Goal: Learn about a topic: Learn about a topic

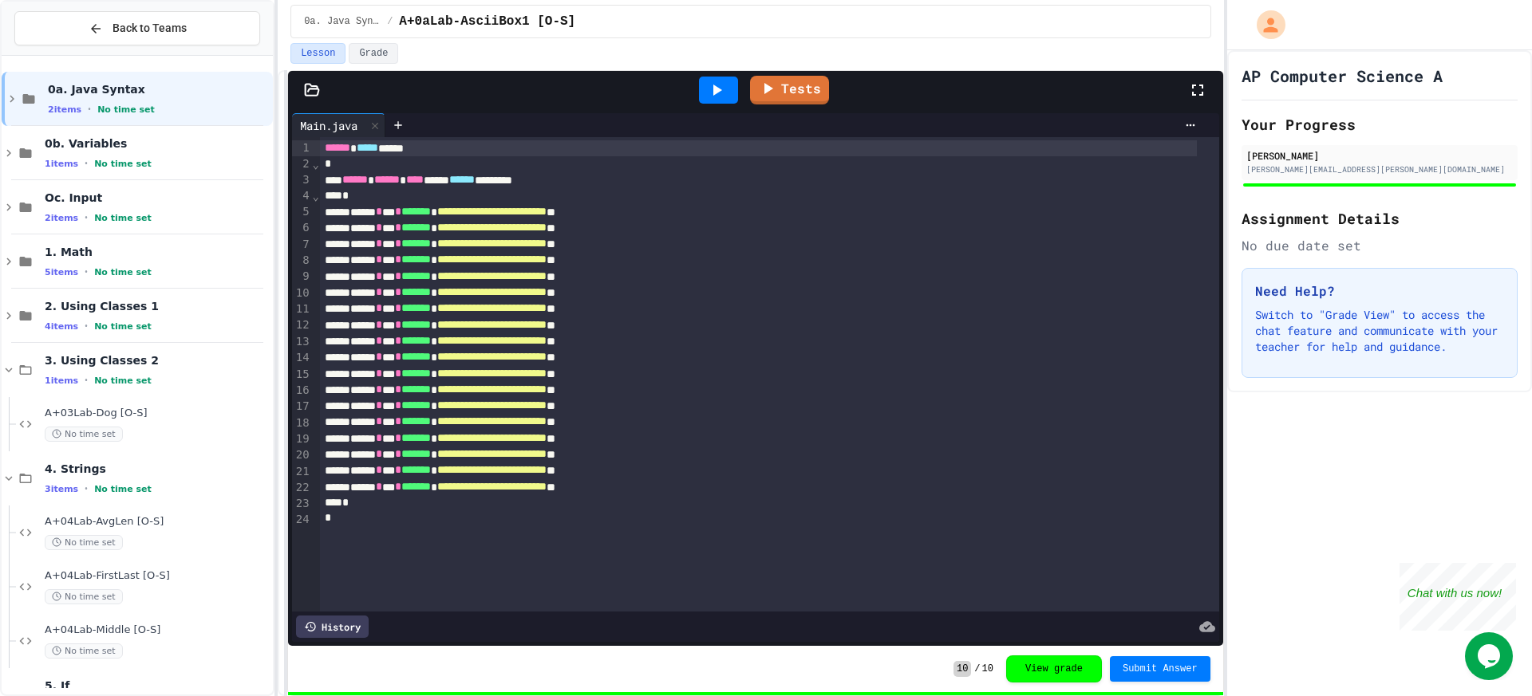
click at [210, 511] on div "A+04Lab-AvgLen [O-S] No time set" at bounding box center [144, 533] width 257 height 54
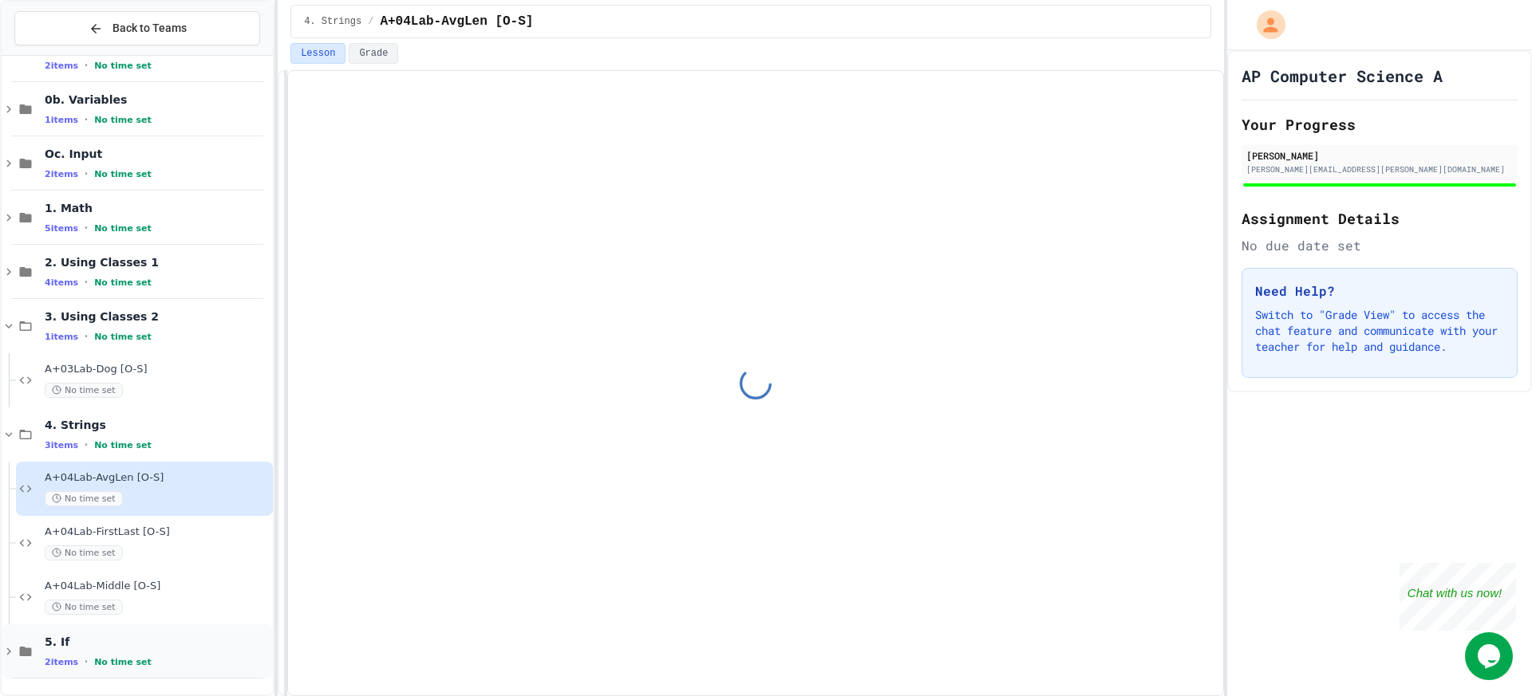
click at [145, 657] on div "2 items • No time set" at bounding box center [157, 662] width 225 height 13
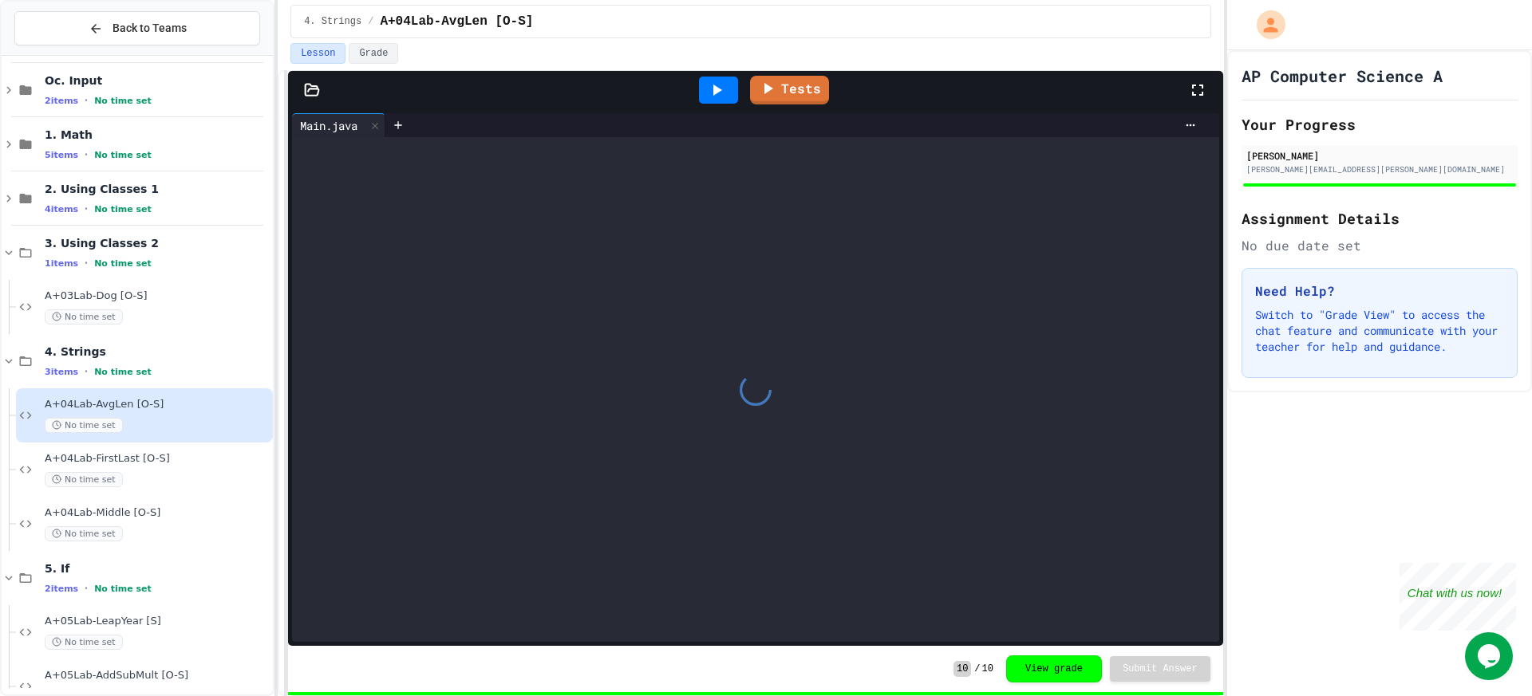
scroll to position [152, 0]
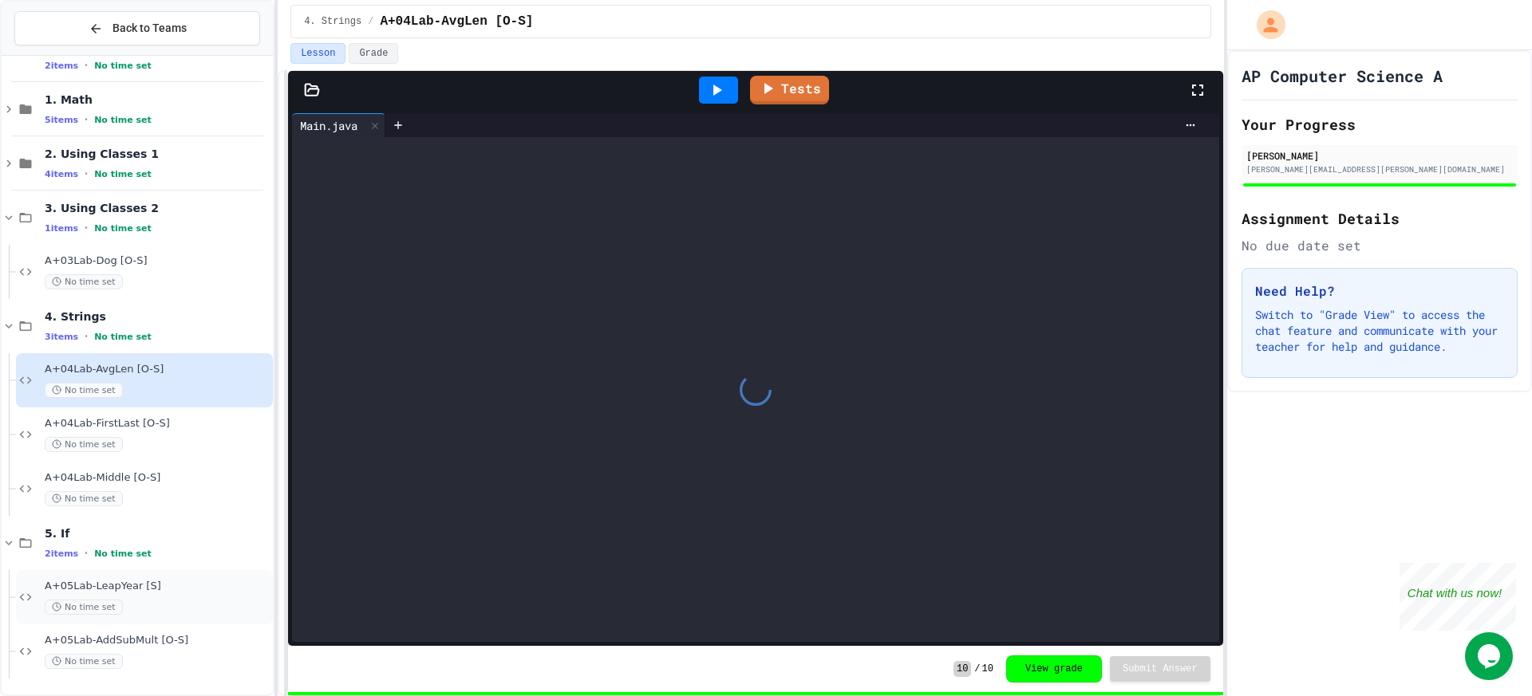
click at [168, 605] on div "No time set" at bounding box center [157, 607] width 225 height 15
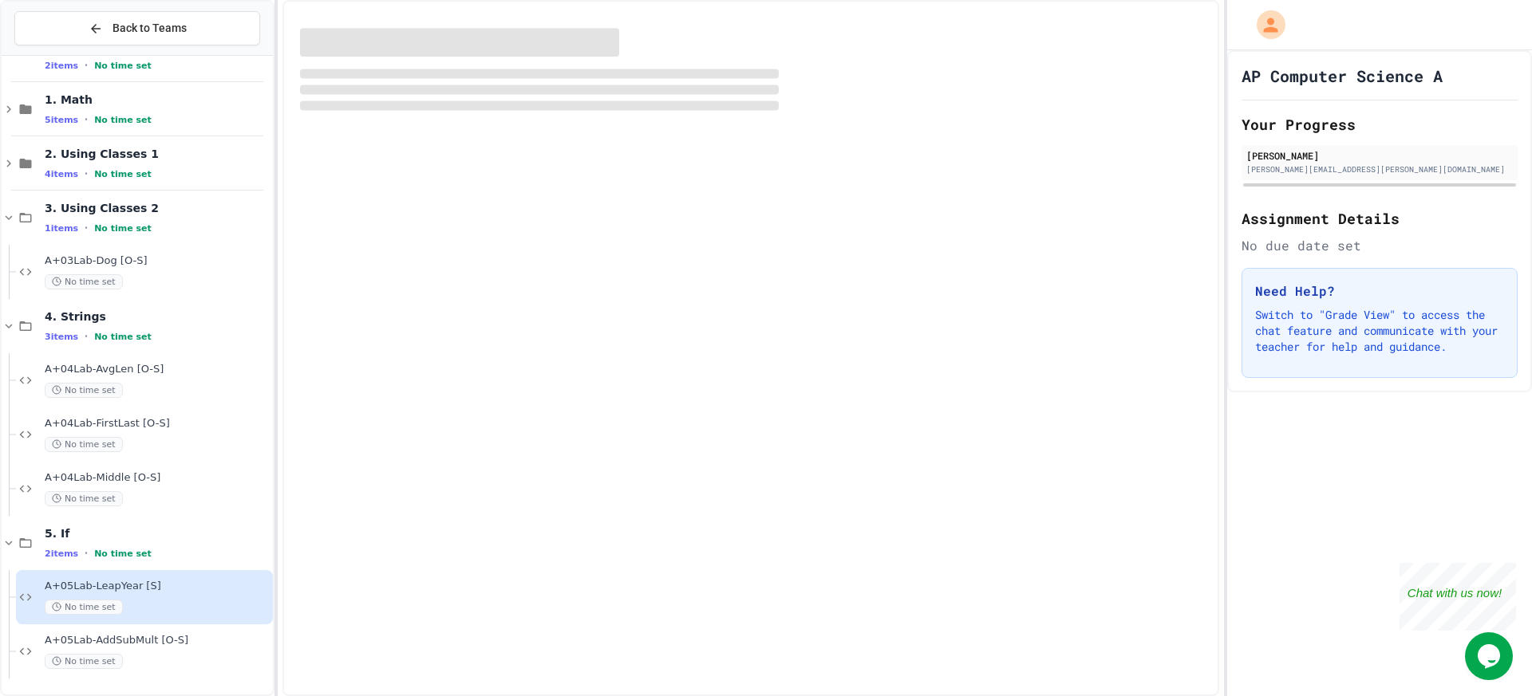
scroll to position [133, 0]
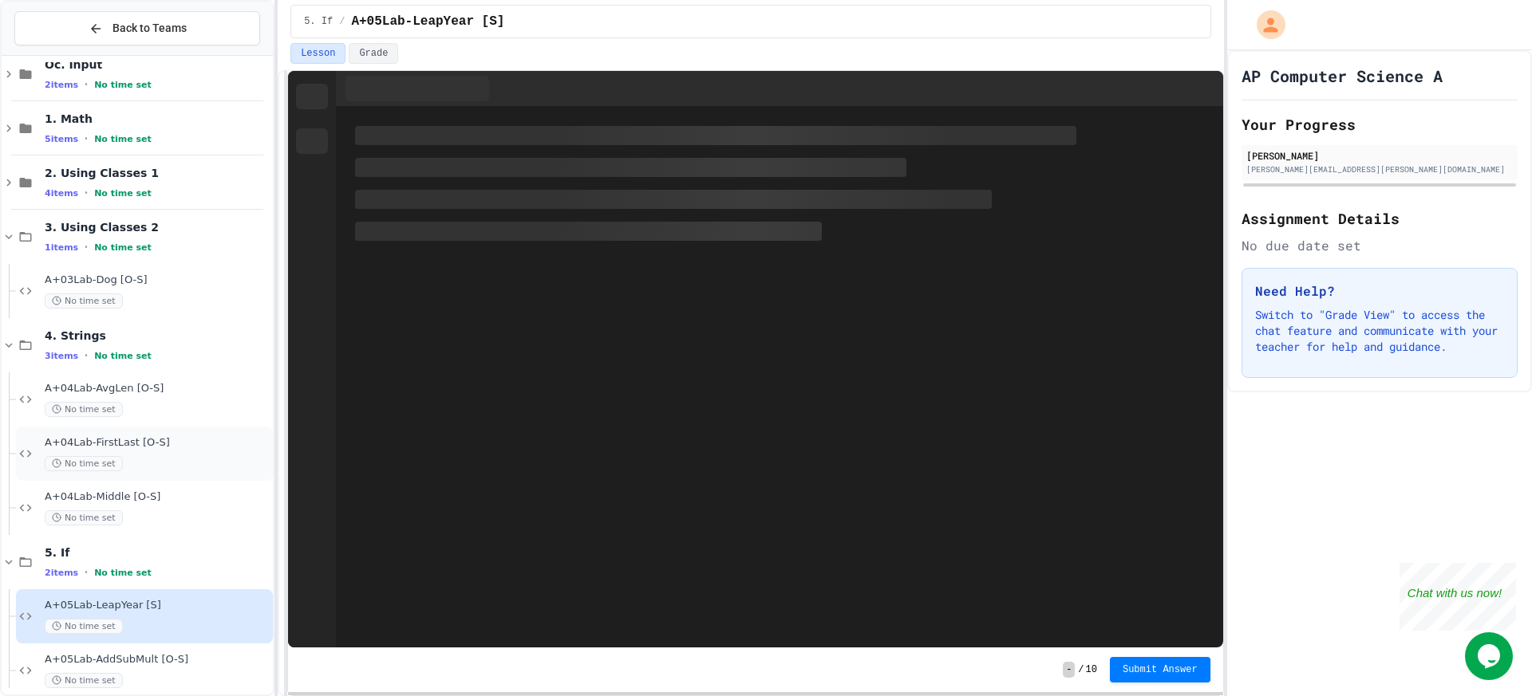
click at [135, 478] on div "A+04Lab-FirstLast [O-S] No time set" at bounding box center [144, 454] width 257 height 54
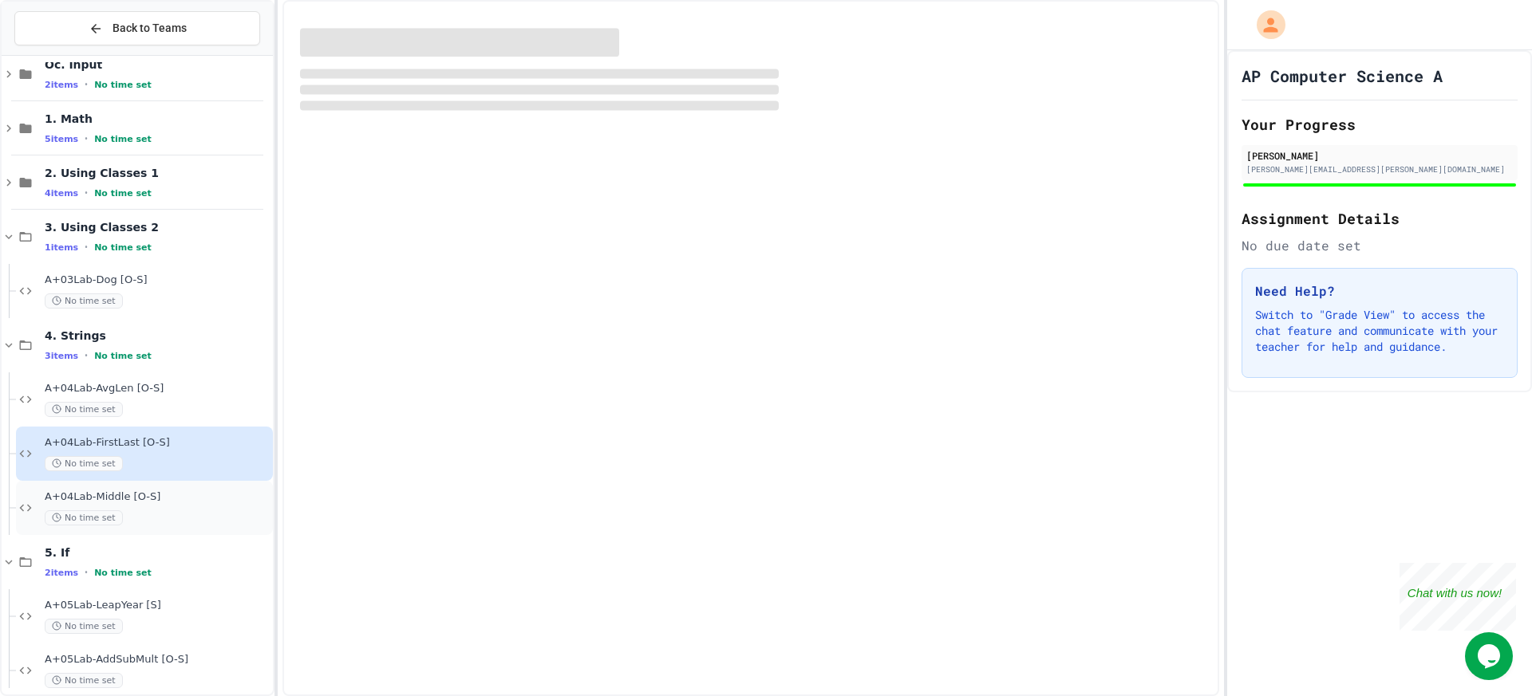
click at [144, 493] on span "A+04Lab-Middle [O-S]" at bounding box center [157, 498] width 225 height 14
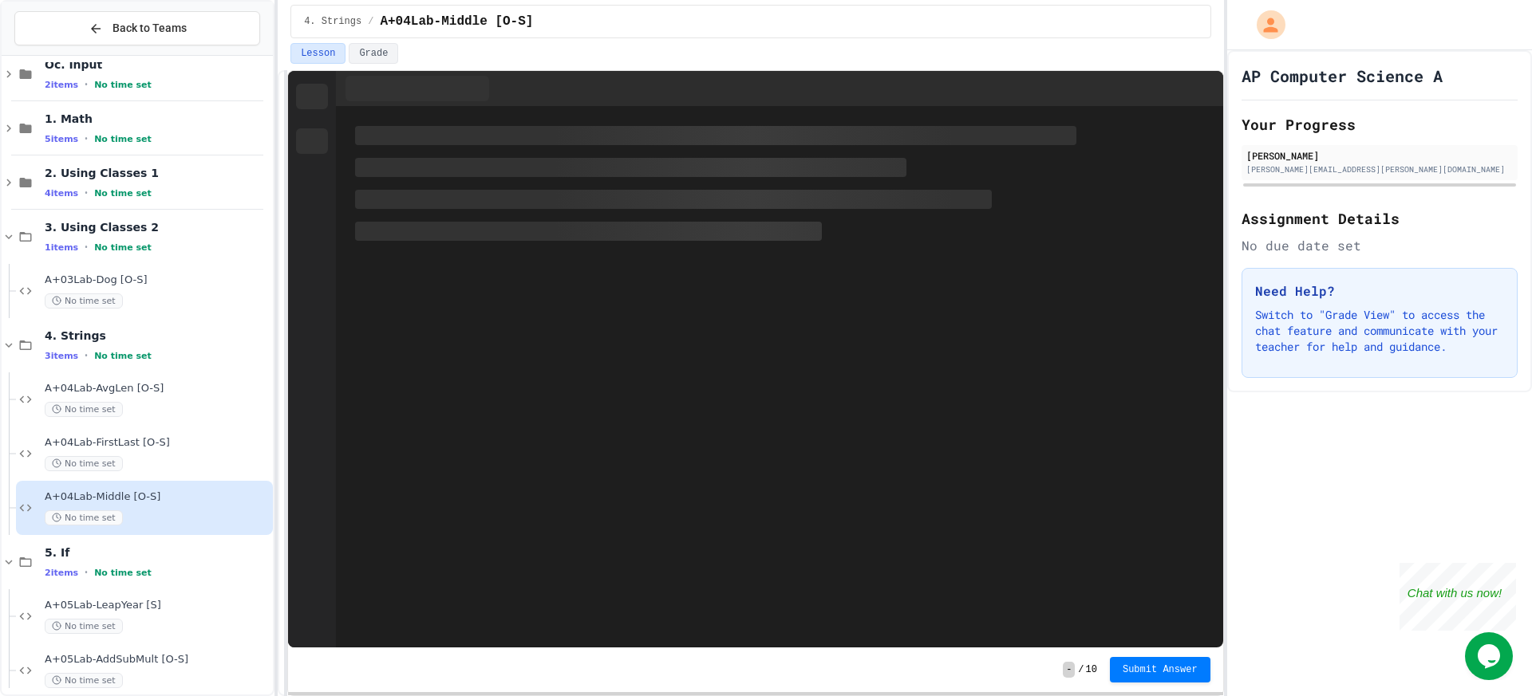
click at [157, 467] on div "No time set" at bounding box center [157, 463] width 225 height 15
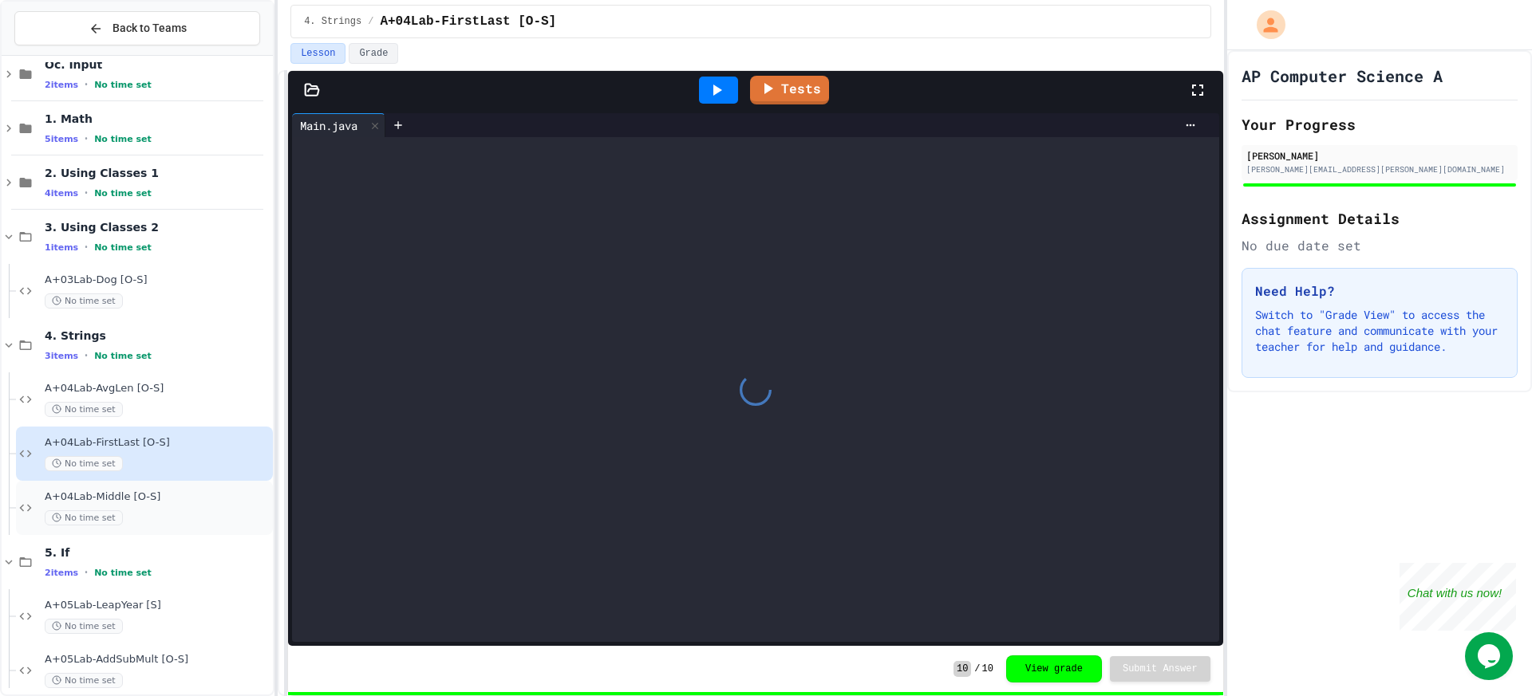
click at [163, 504] on div "A+04Lab-Middle [O-S] No time set" at bounding box center [157, 508] width 225 height 35
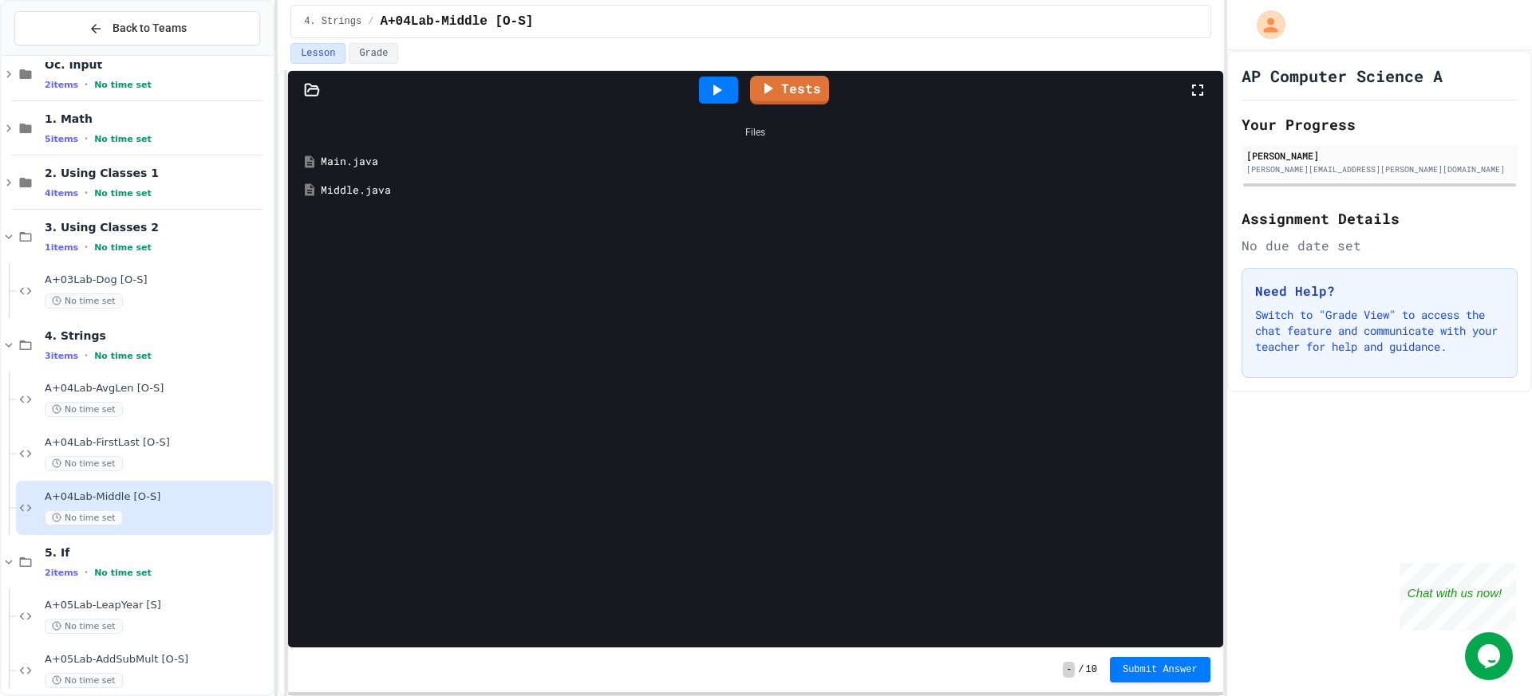
click at [381, 160] on div "Main.java" at bounding box center [767, 162] width 893 height 16
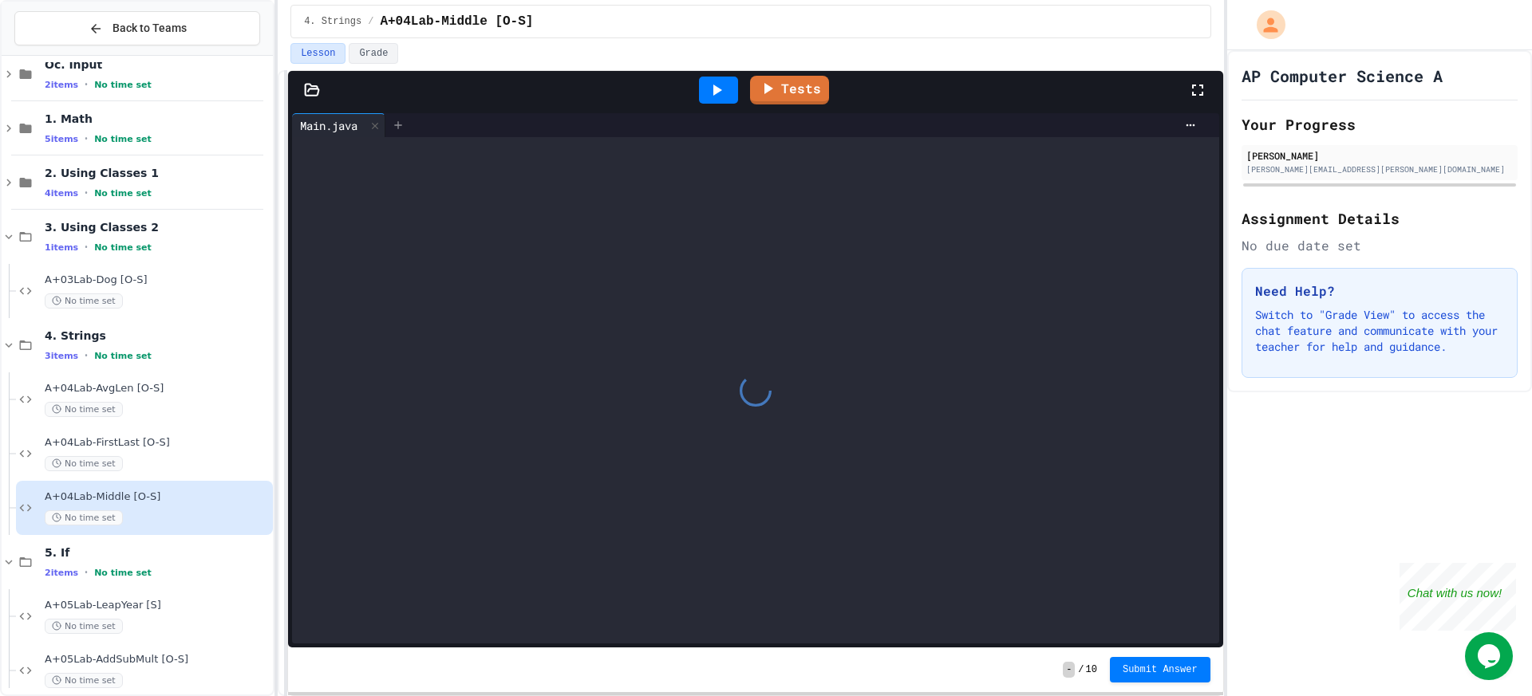
click at [408, 120] on div at bounding box center [398, 125] width 26 height 24
click at [390, 220] on div "Middle.java" at bounding box center [767, 219] width 885 height 16
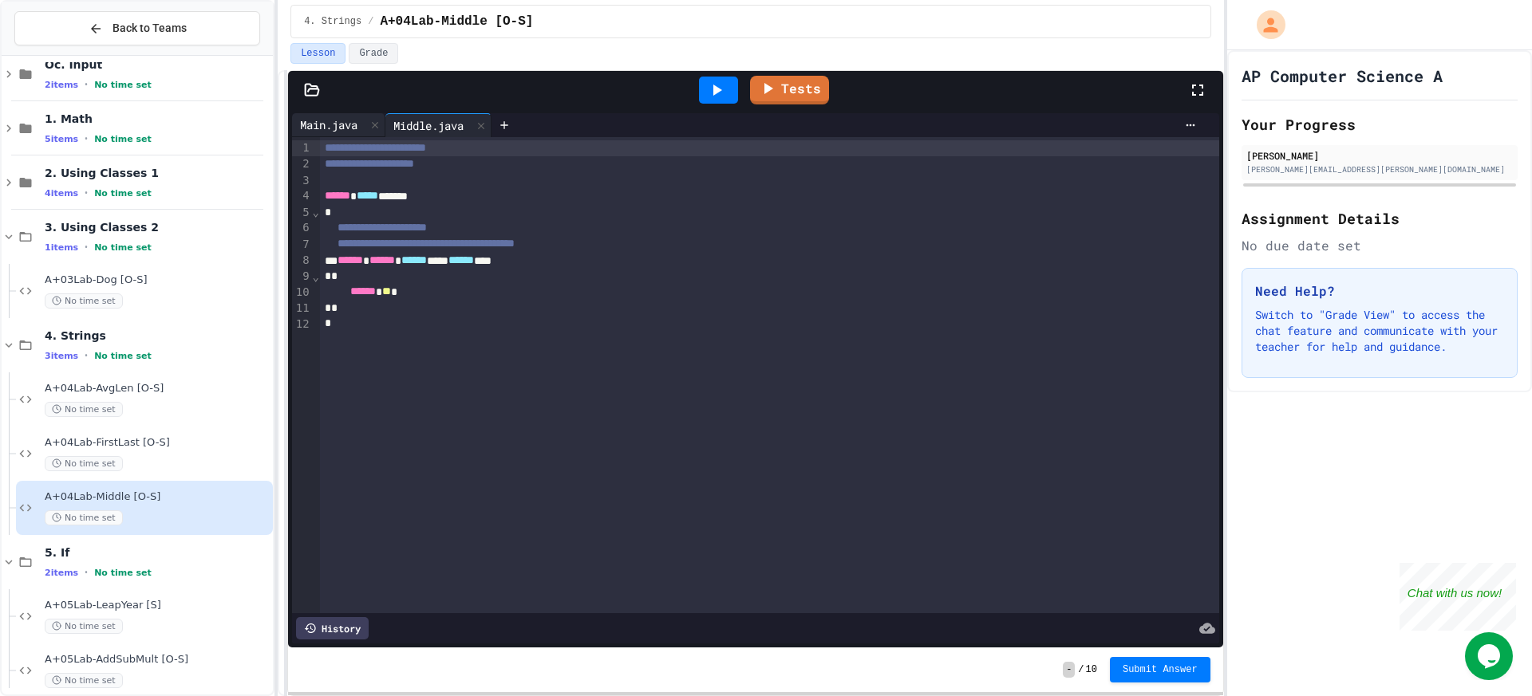
click at [330, 125] on div "Main.java" at bounding box center [328, 124] width 73 height 17
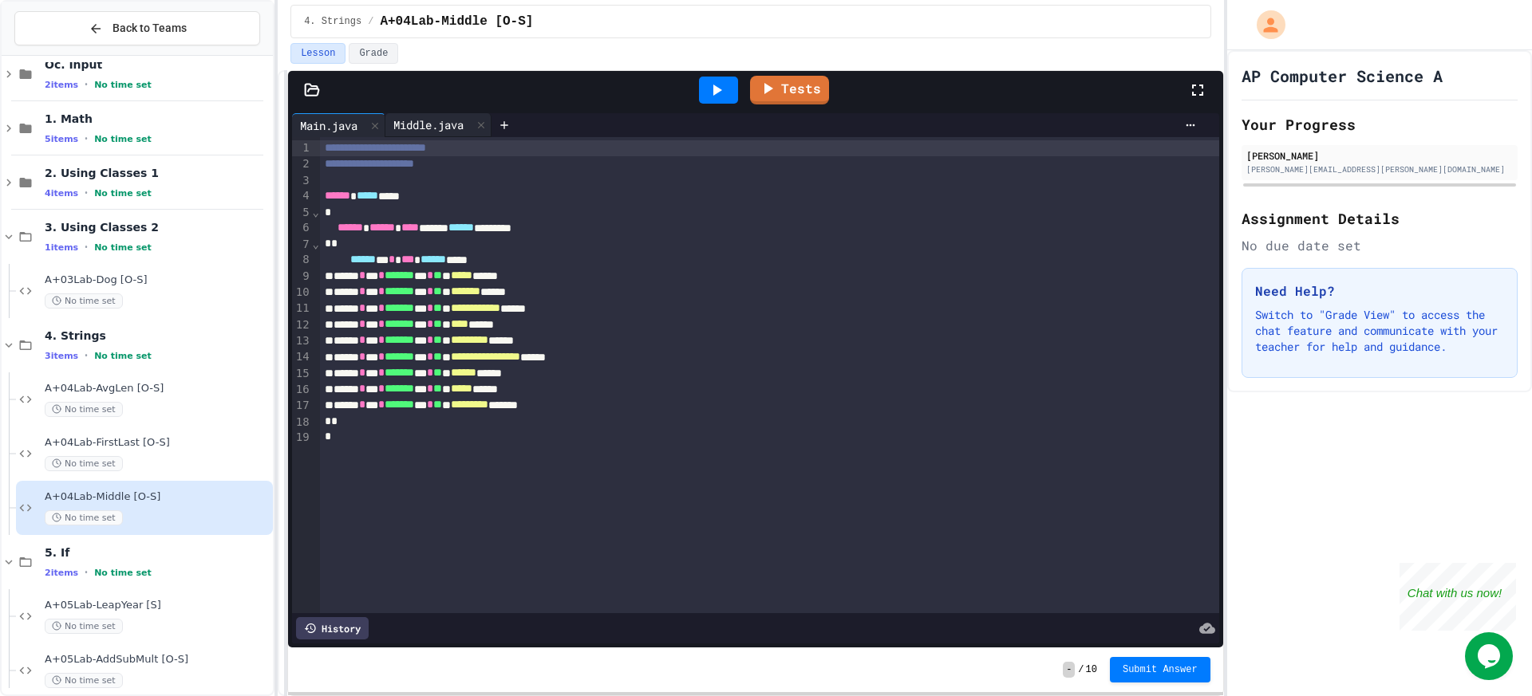
click at [422, 117] on div "Middle.java" at bounding box center [428, 124] width 86 height 17
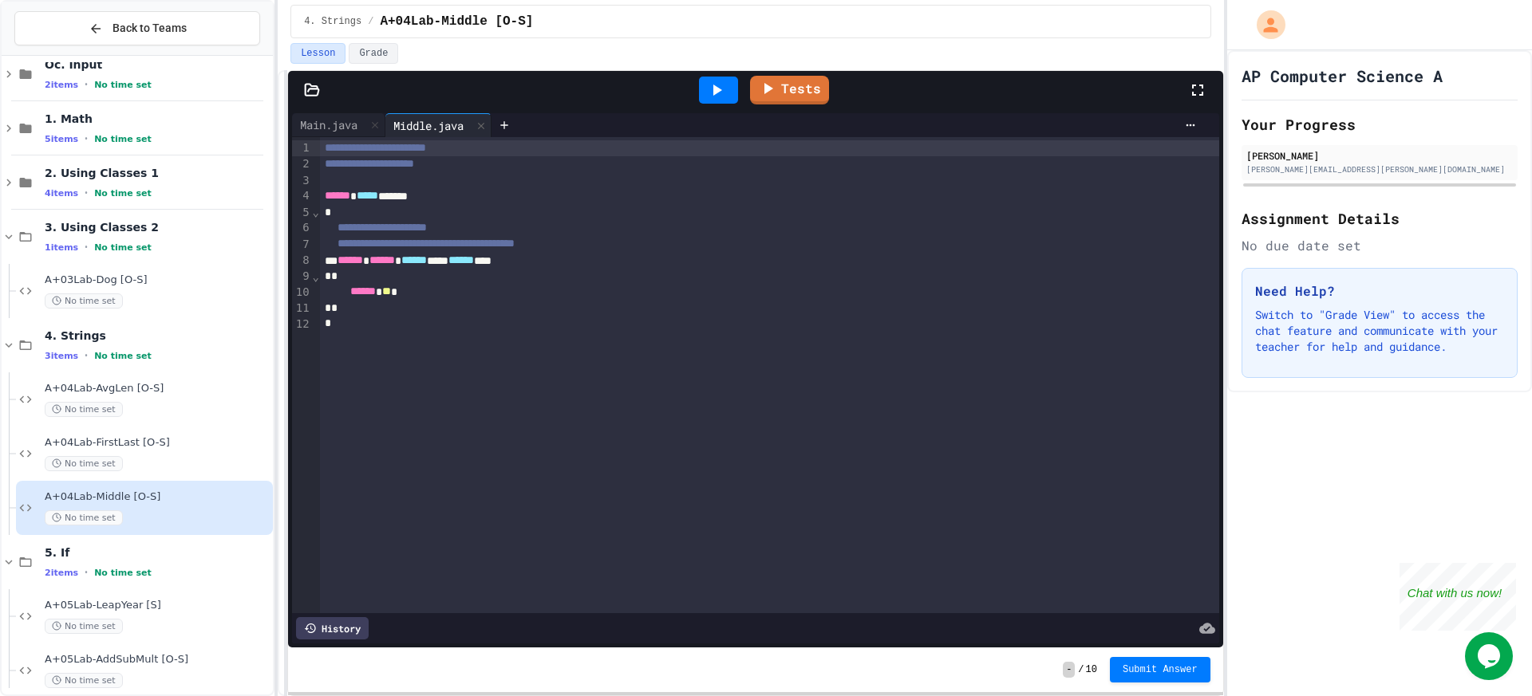
click at [716, 95] on icon at bounding box center [716, 90] width 19 height 19
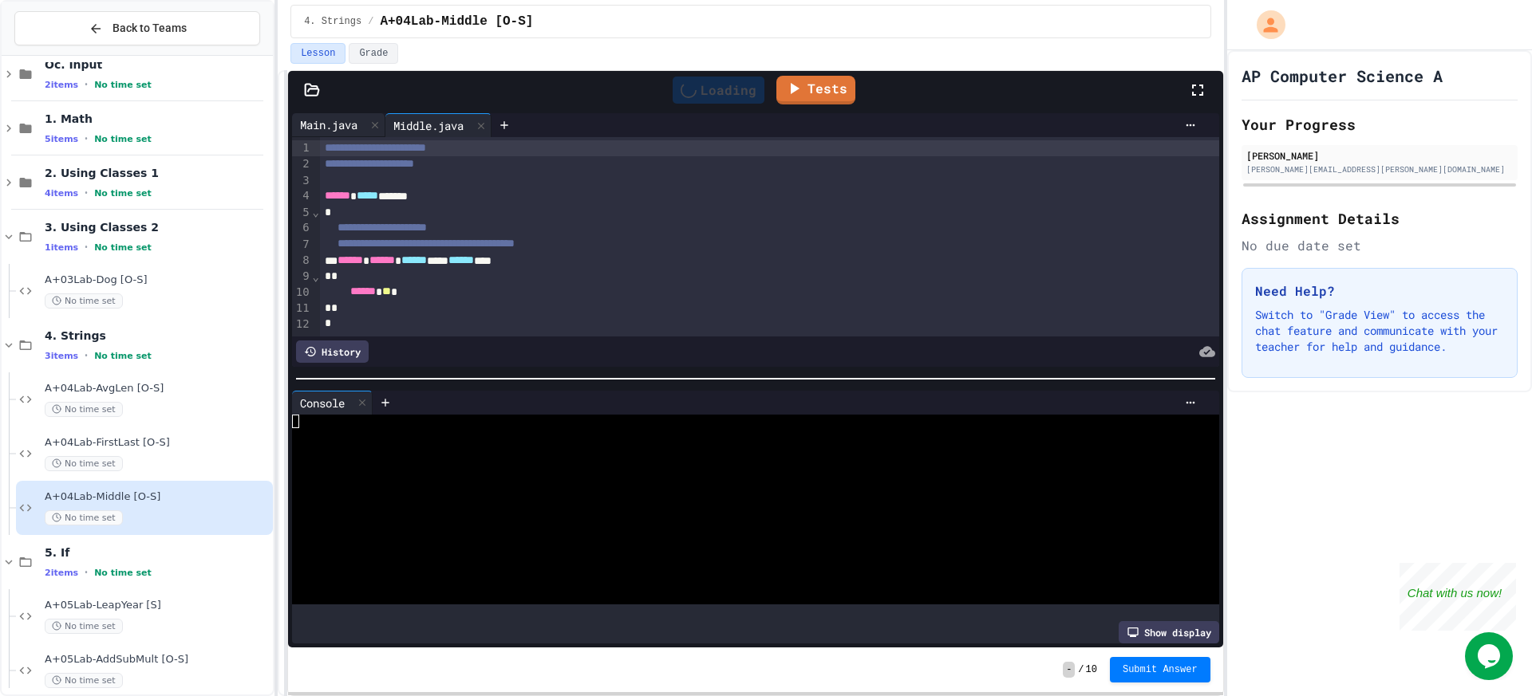
click at [339, 130] on div "Main.java" at bounding box center [328, 124] width 73 height 17
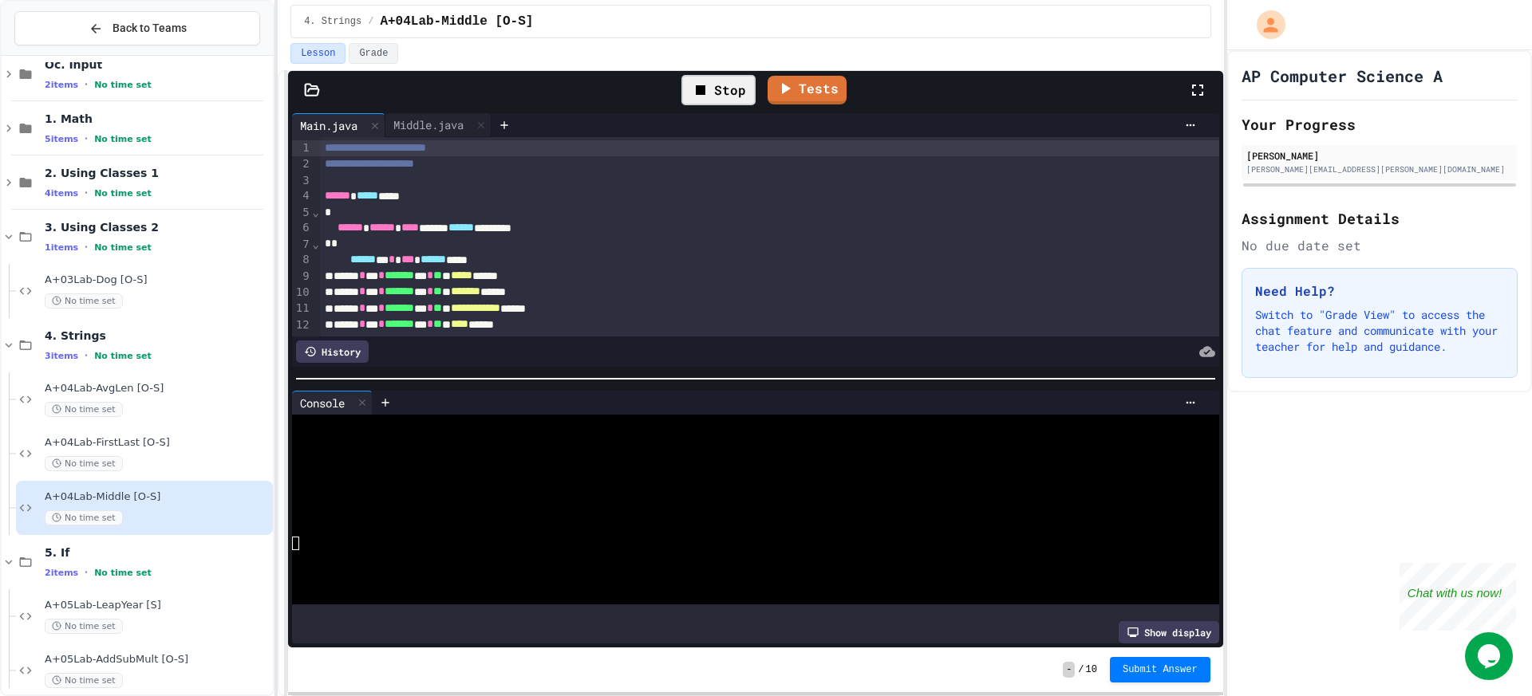
click at [306, 93] on icon at bounding box center [312, 89] width 14 height 11
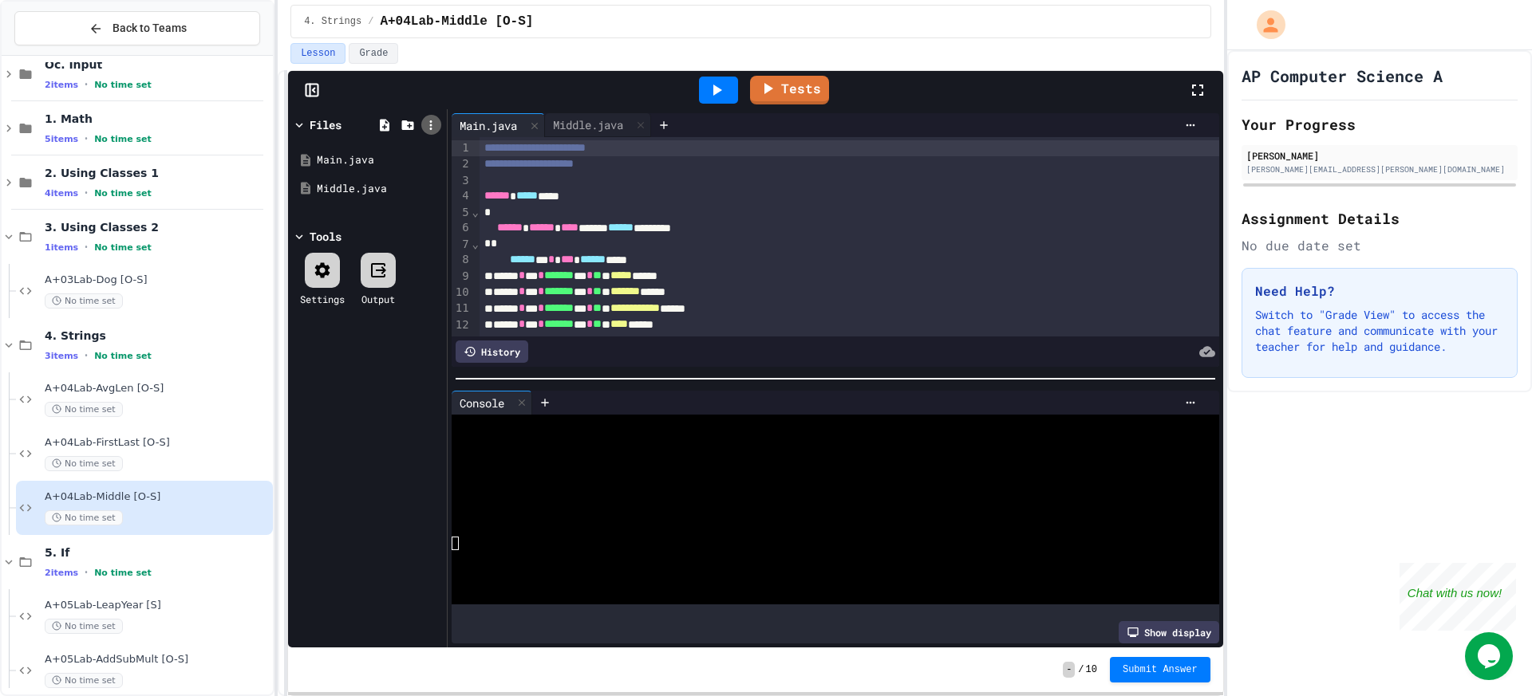
click at [429, 131] on icon at bounding box center [431, 125] width 14 height 14
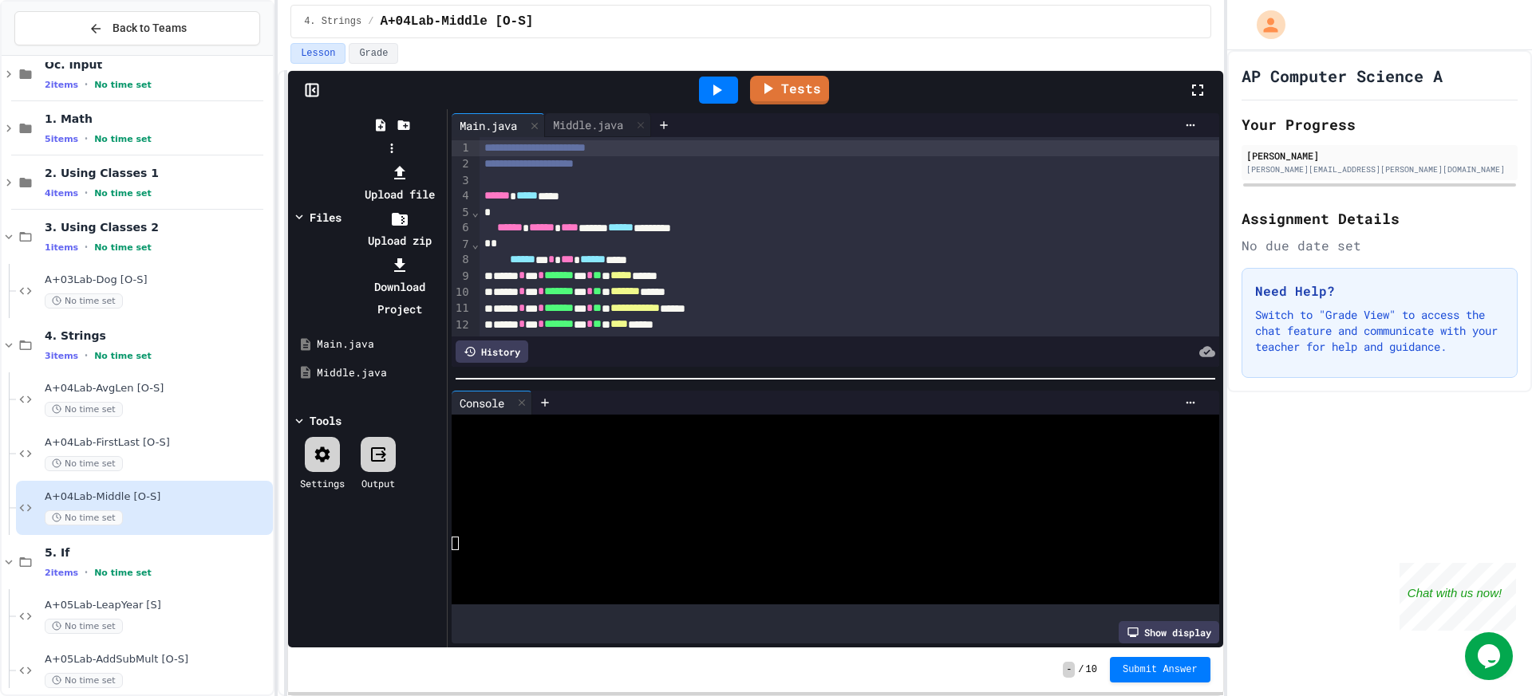
click at [429, 161] on div at bounding box center [391, 161] width 101 height 0
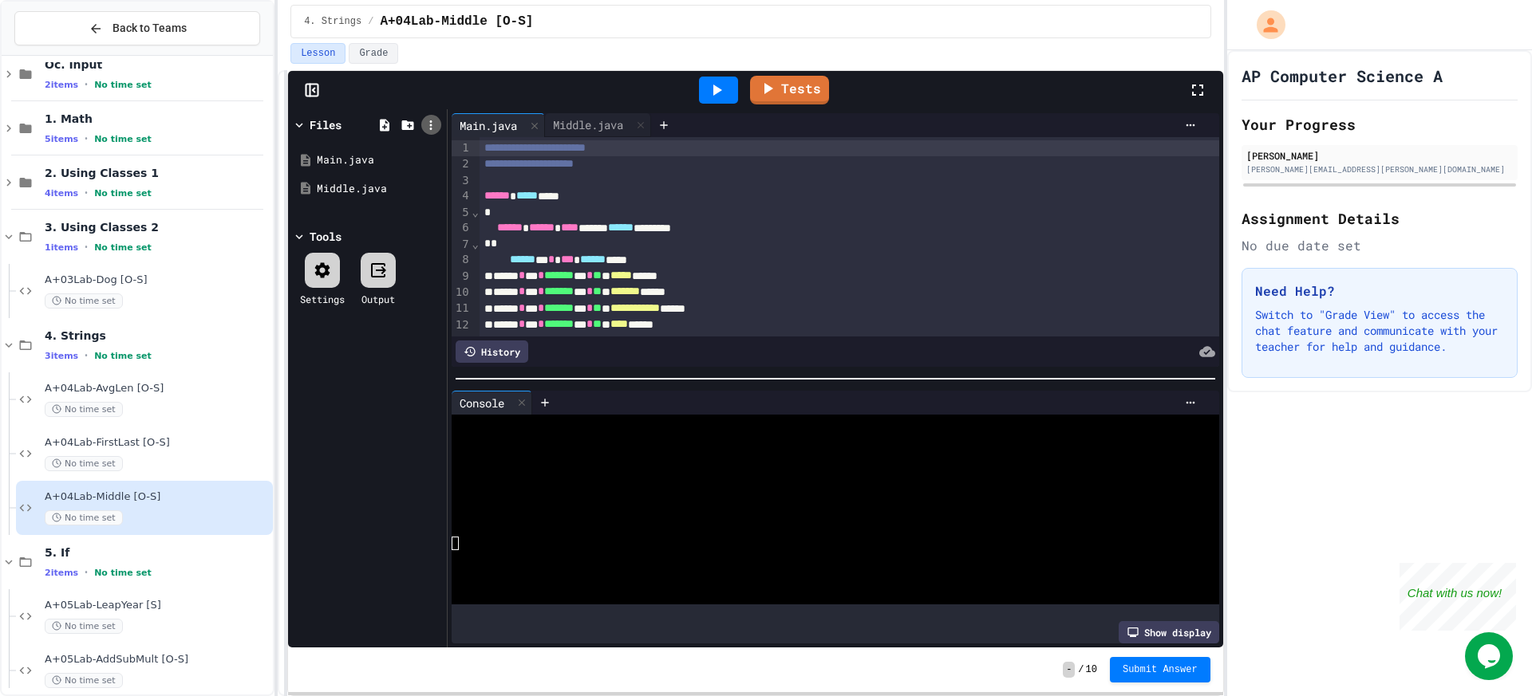
click at [430, 125] on icon at bounding box center [431, 125] width 2 height 10
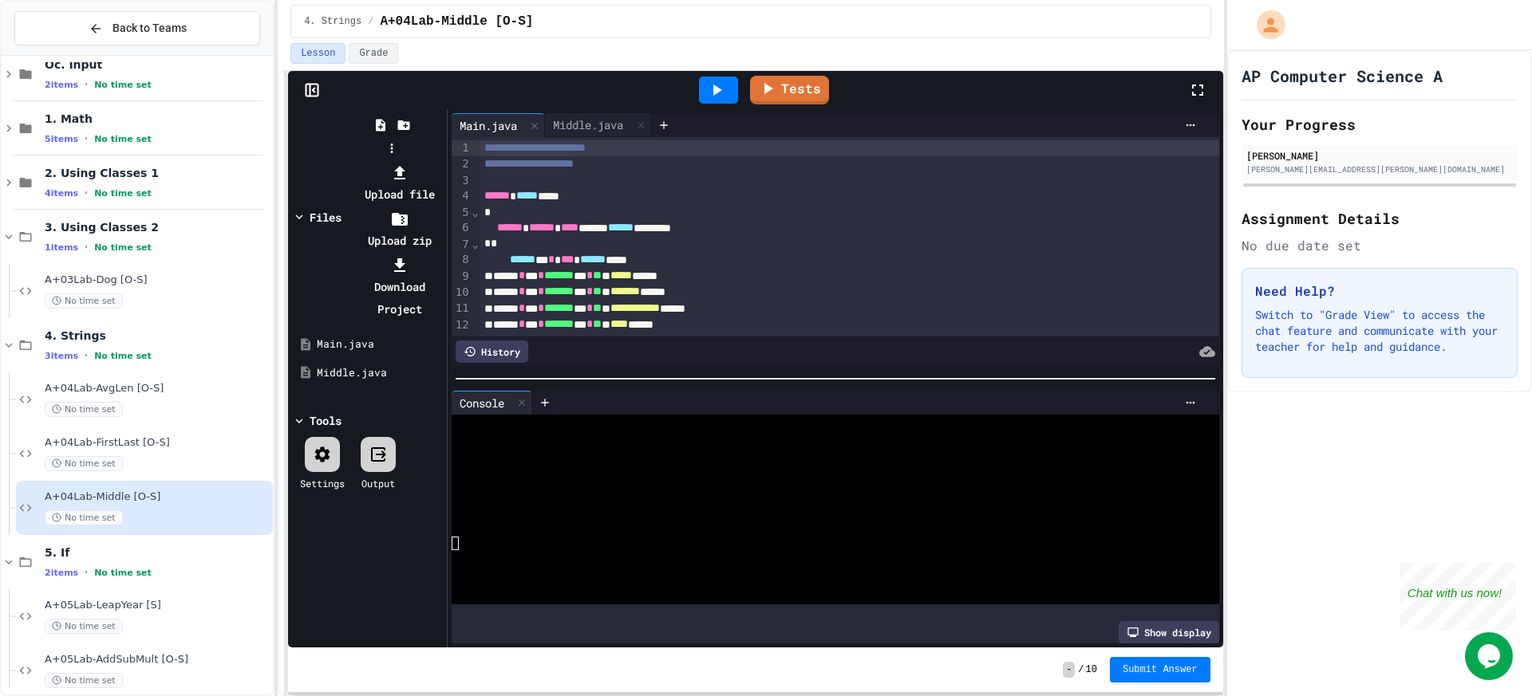
click at [429, 161] on div at bounding box center [391, 161] width 101 height 0
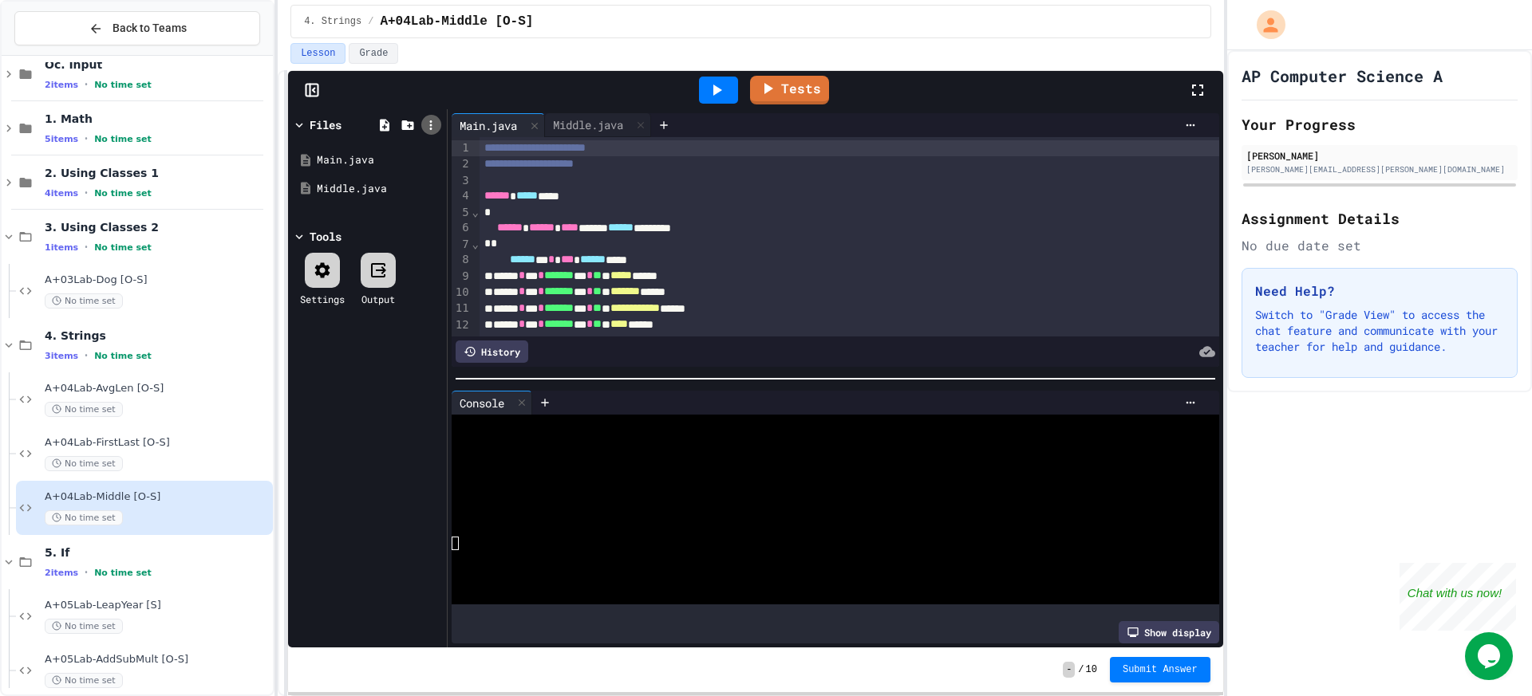
click at [428, 125] on icon at bounding box center [431, 125] width 14 height 14
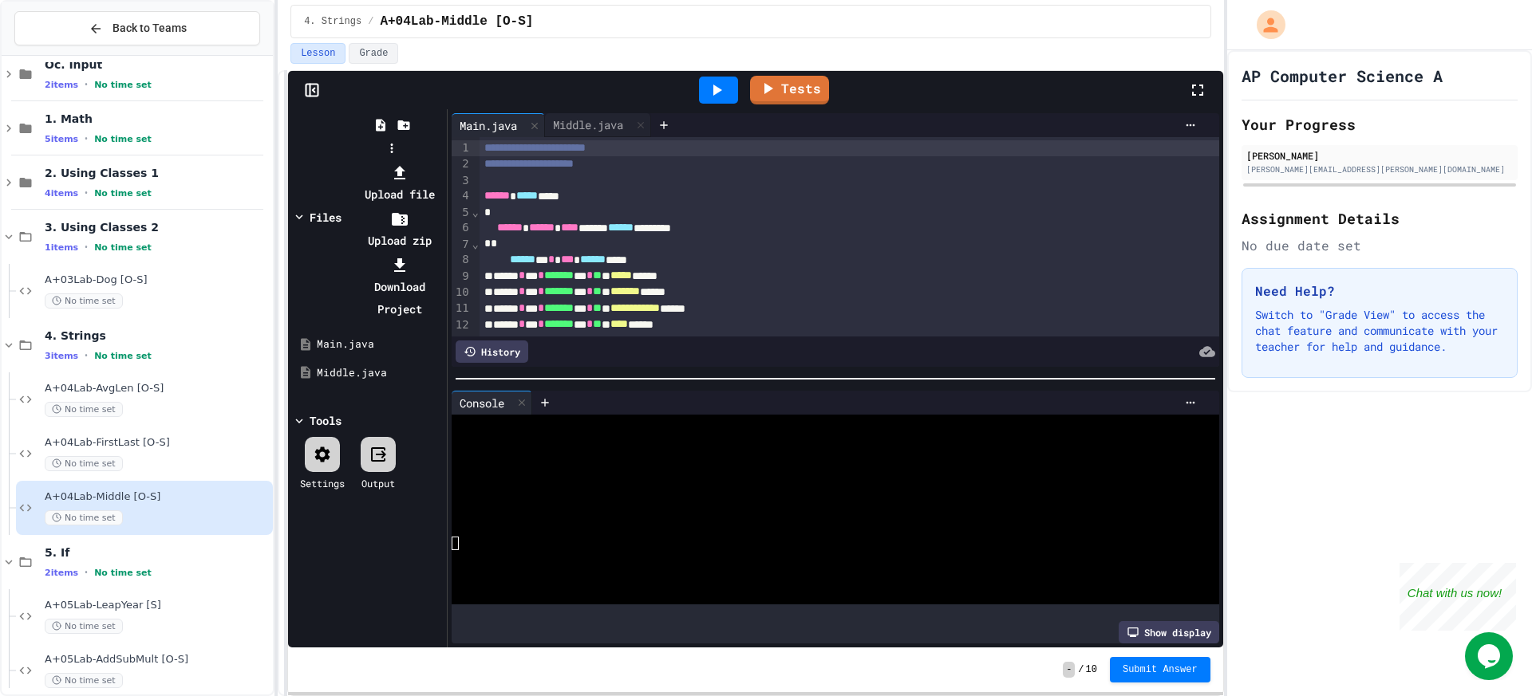
click at [425, 161] on div at bounding box center [391, 161] width 101 height 0
